Goal: Task Accomplishment & Management: Manage account settings

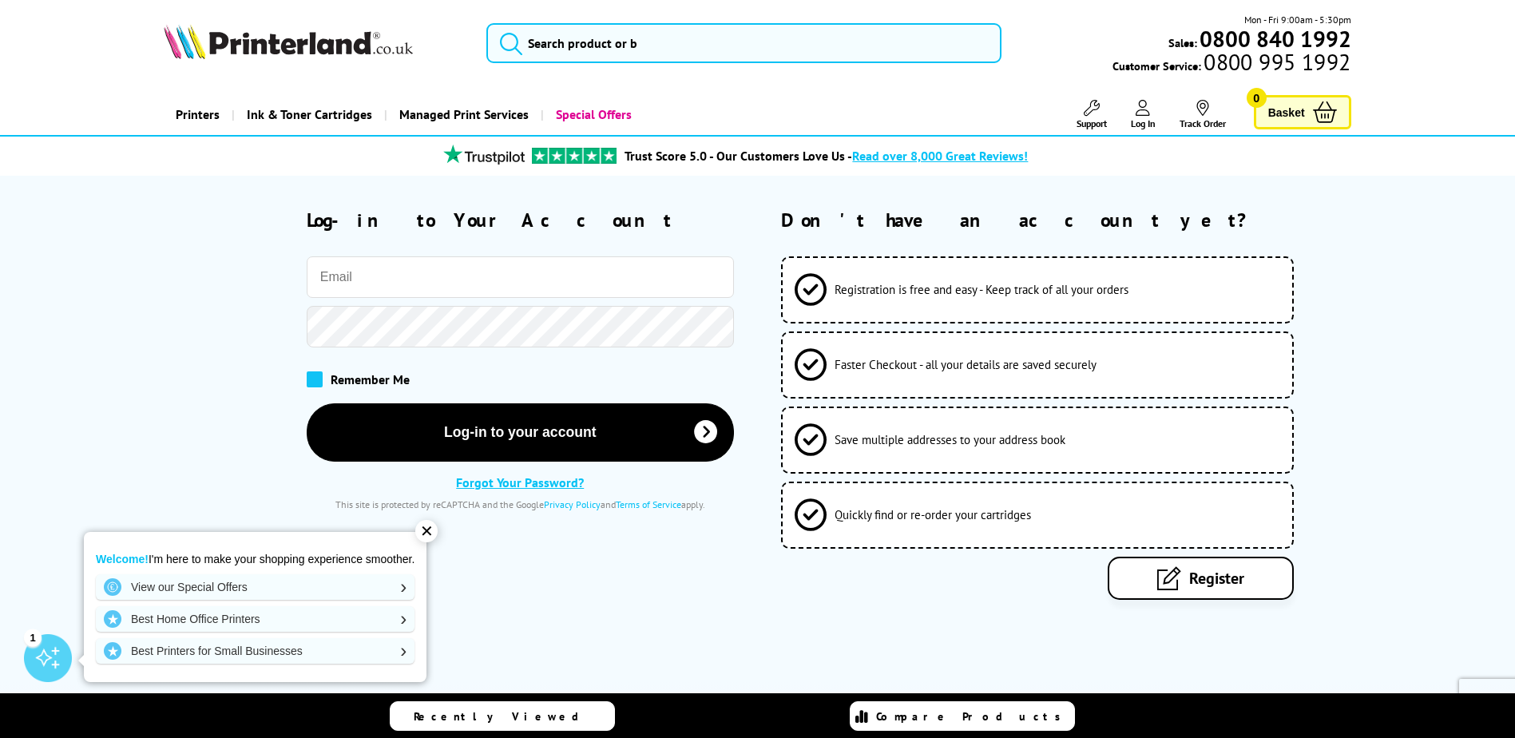
type input "[PERSON_NAME][EMAIL_ADDRESS][PERSON_NAME][DOMAIN_NAME]"
click at [316, 378] on span at bounding box center [315, 379] width 16 height 16
click at [310, 373] on input "checkbox" at bounding box center [310, 373] width 0 height 0
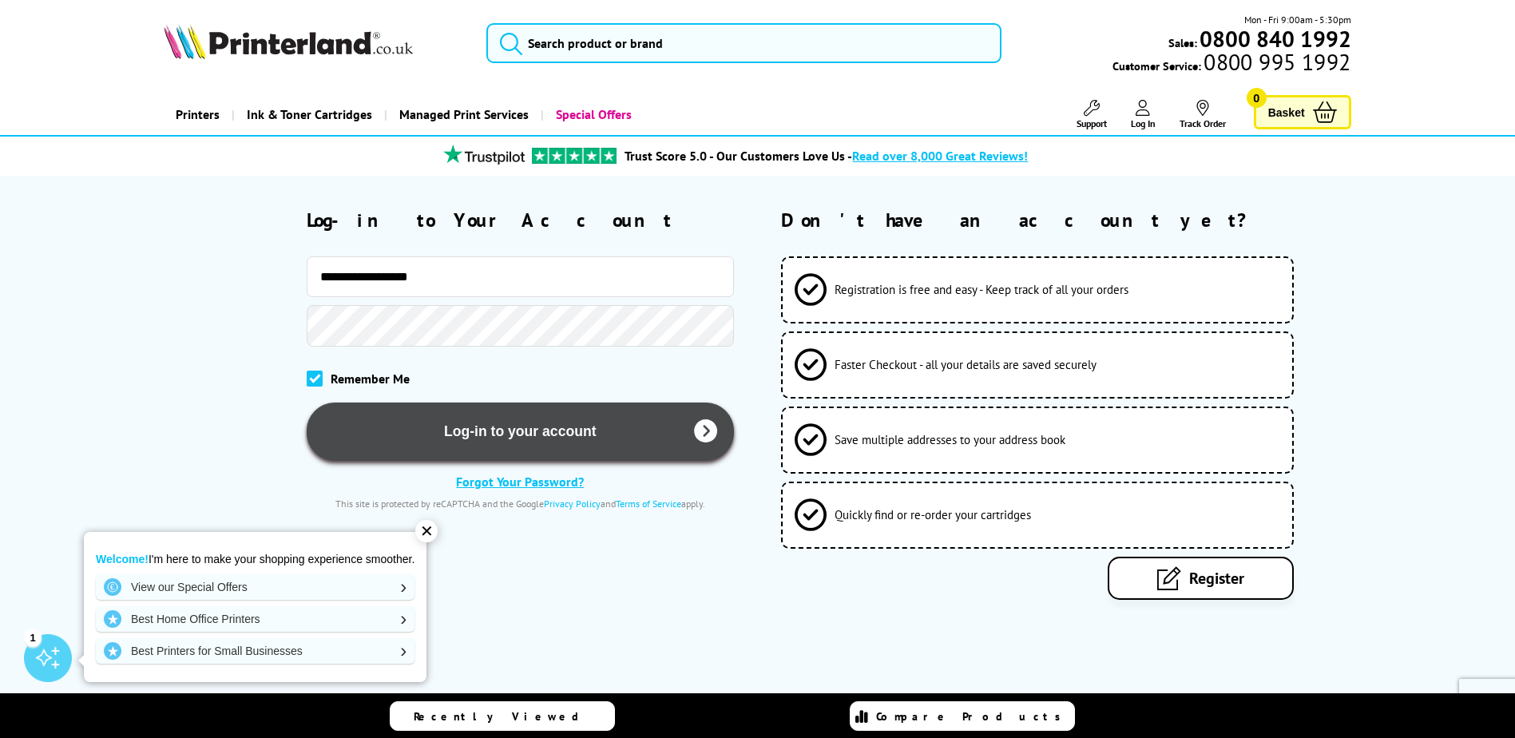
click at [510, 438] on button "Log-in to your account" at bounding box center [520, 432] width 427 height 58
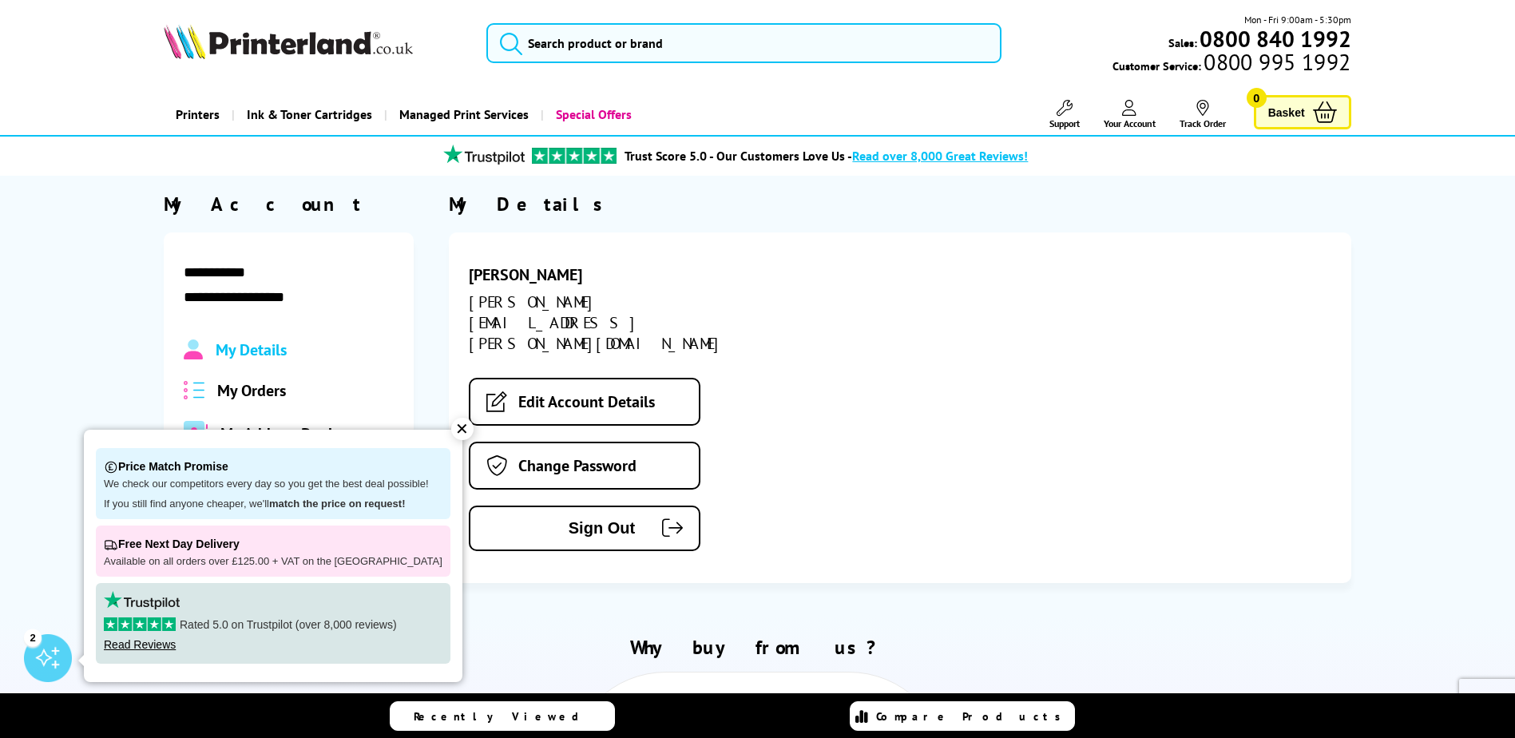
click at [1122, 109] on icon at bounding box center [1129, 108] width 14 height 16
click at [277, 397] on span "My Orders" at bounding box center [251, 390] width 69 height 21
